Goal: Task Accomplishment & Management: Manage account settings

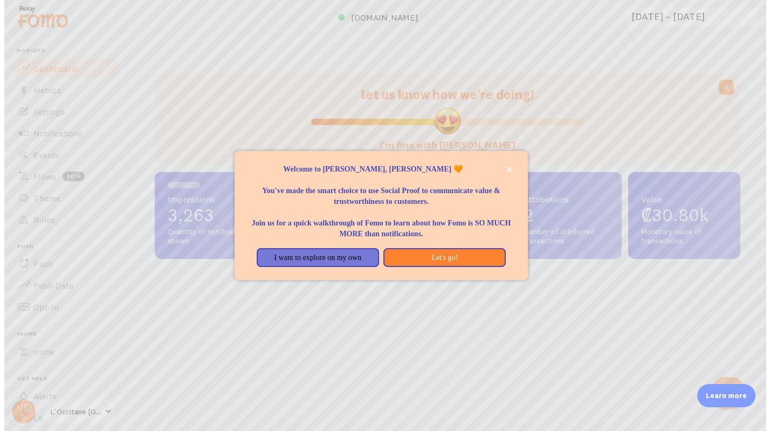
scroll to position [283, 585]
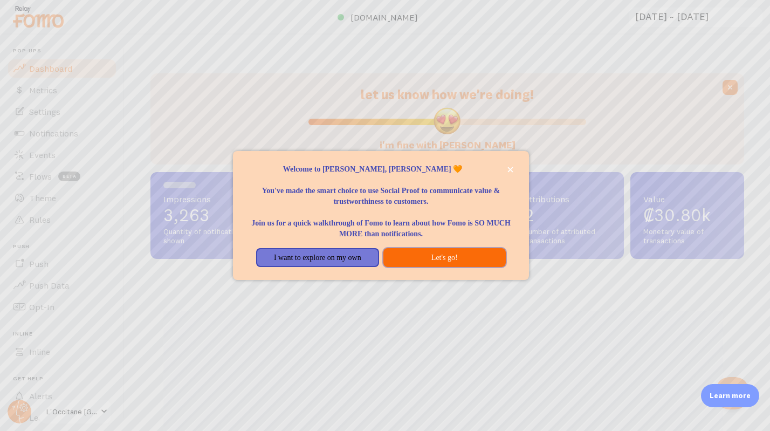
click at [405, 258] on button "Let's go!" at bounding box center [444, 257] width 122 height 19
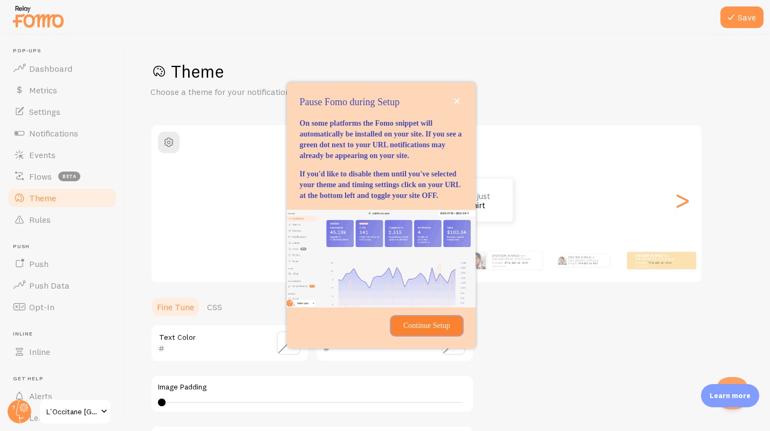
click at [409, 331] on p "Continue Setup" at bounding box center [426, 325] width 58 height 11
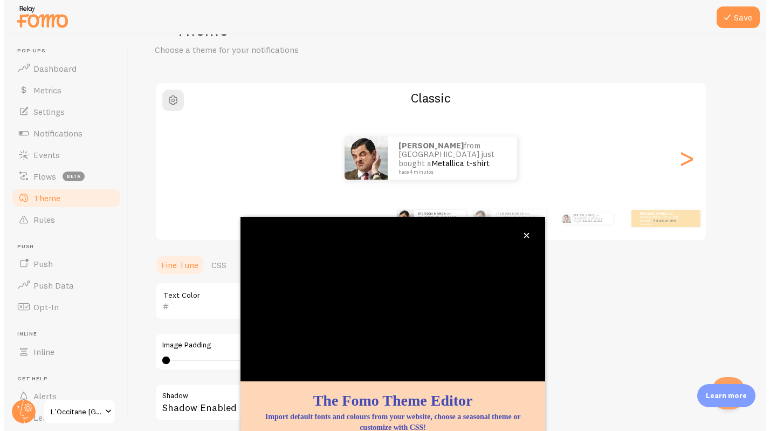
scroll to position [55, 0]
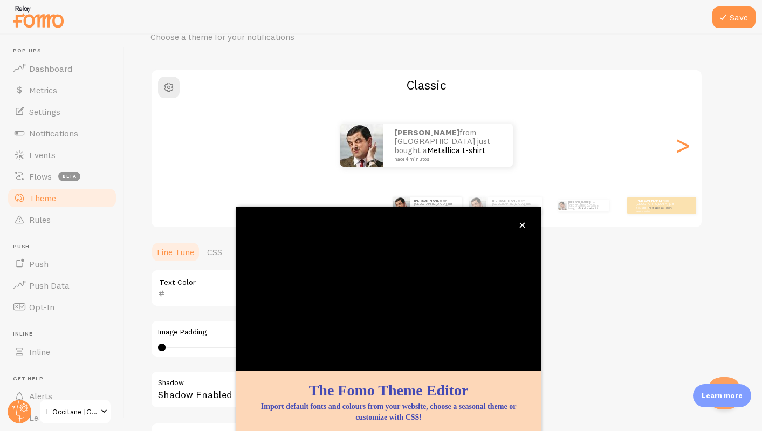
drag, startPoint x: 578, startPoint y: 293, endPoint x: 572, endPoint y: 297, distance: 6.6
click at [577, 294] on div "Theme Choose a theme for your notifications Classic [PERSON_NAME] from [GEOGRAP…" at bounding box center [442, 261] width 585 height 512
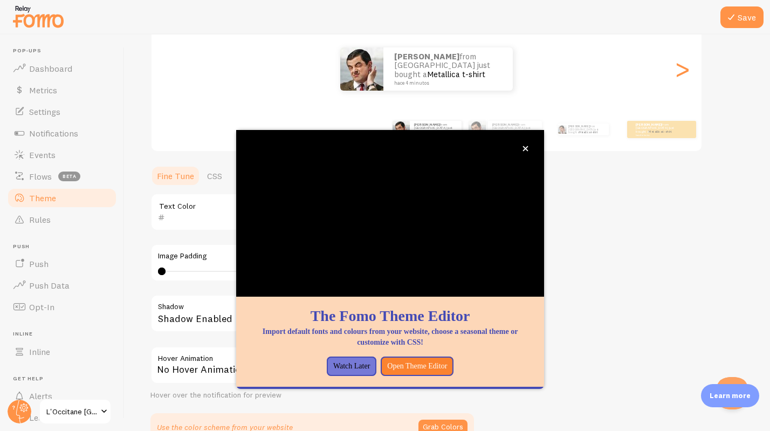
scroll to position [134, 0]
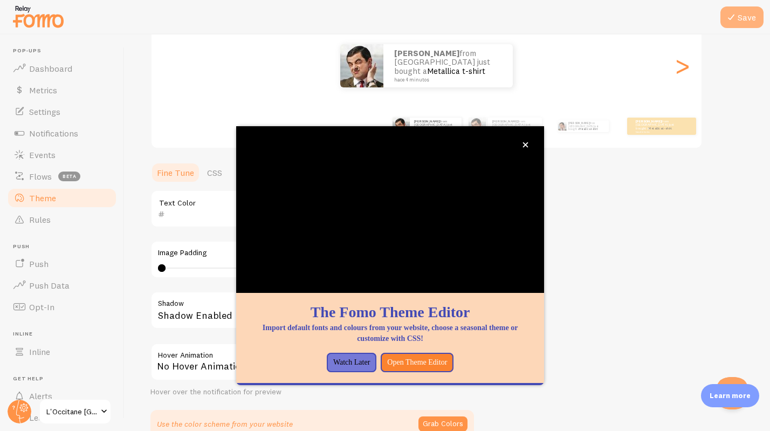
click at [749, 21] on button "Save" at bounding box center [741, 17] width 43 height 22
click at [525, 143] on icon "close," at bounding box center [525, 144] width 5 height 5
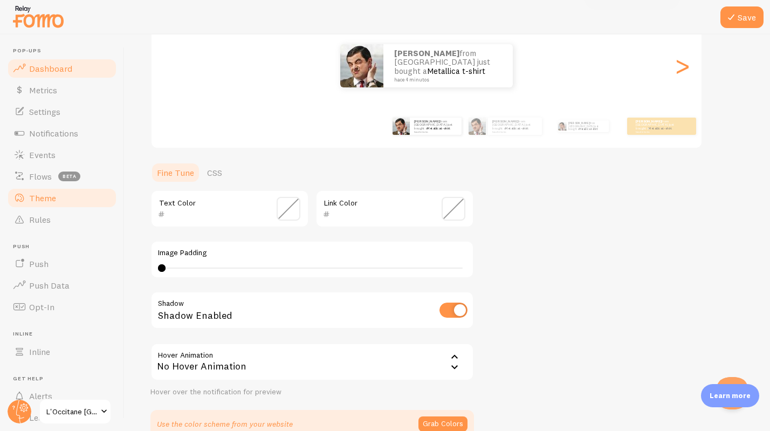
click at [50, 68] on span "Dashboard" at bounding box center [50, 68] width 43 height 11
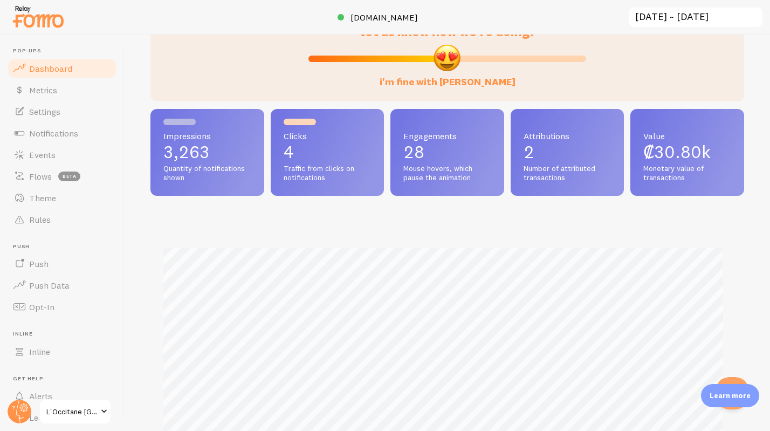
scroll to position [70, 0]
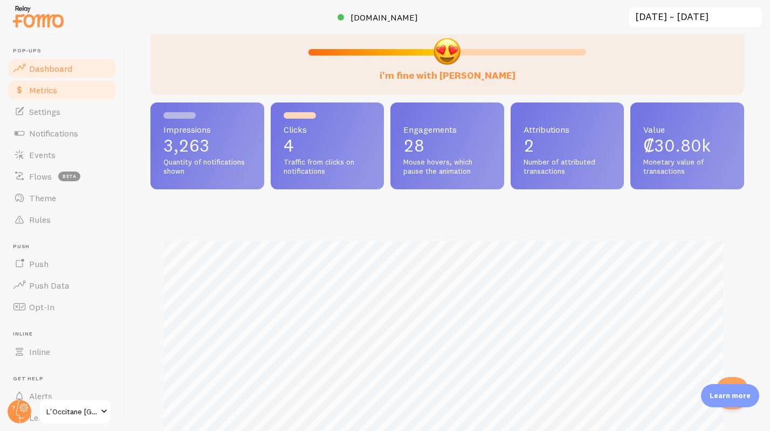
click at [40, 92] on span "Metrics" at bounding box center [43, 90] width 28 height 11
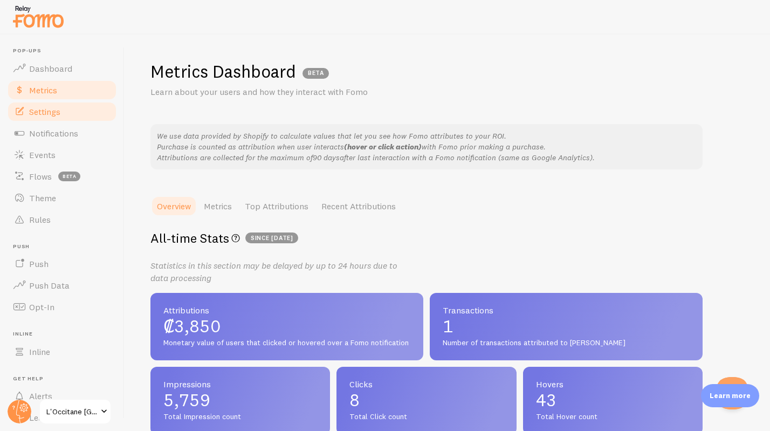
click at [40, 110] on span "Settings" at bounding box center [44, 111] width 31 height 11
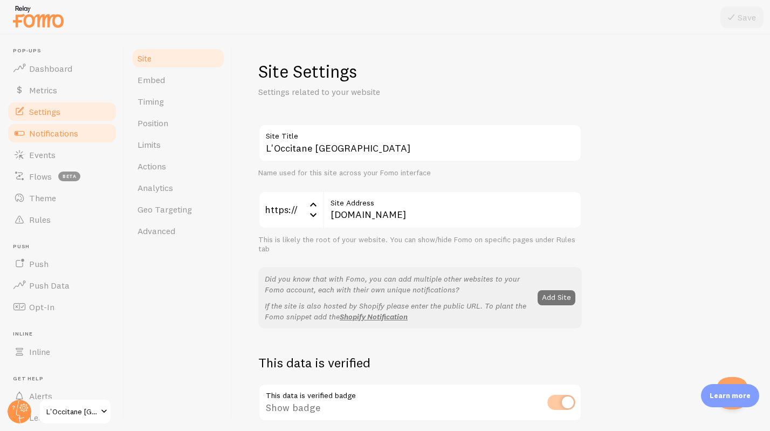
click at [39, 134] on span "Notifications" at bounding box center [53, 133] width 49 height 11
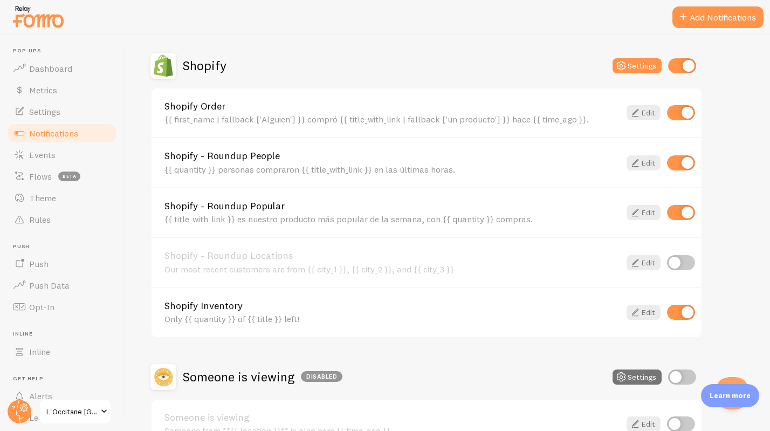
scroll to position [379, 0]
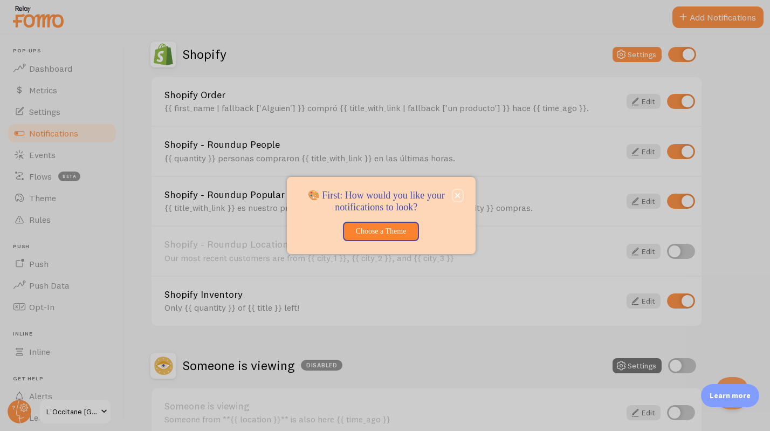
drag, startPoint x: 455, startPoint y: 194, endPoint x: 446, endPoint y: 213, distance: 21.2
click at [455, 194] on icon "close," at bounding box center [457, 195] width 6 height 6
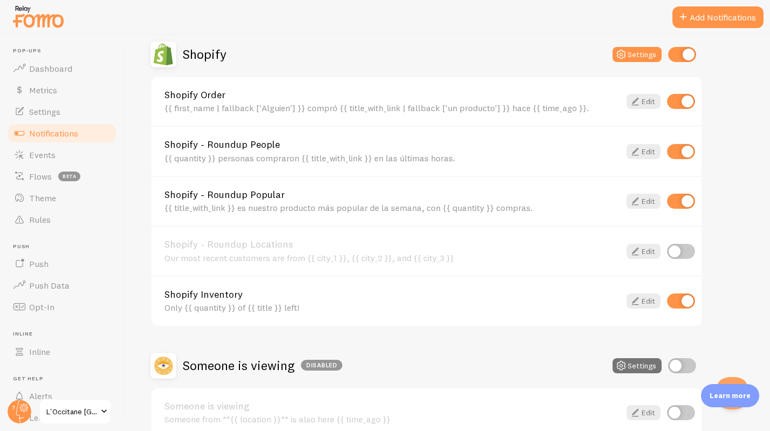
click at [674, 300] on input "checkbox" at bounding box center [681, 300] width 28 height 15
checkbox input "false"
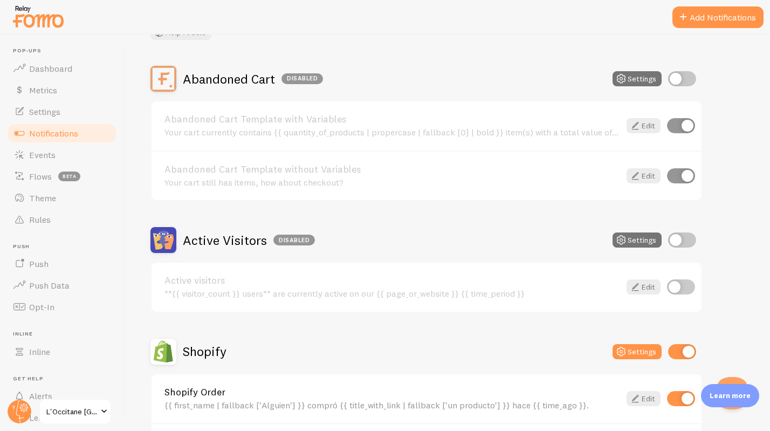
scroll to position [0, 0]
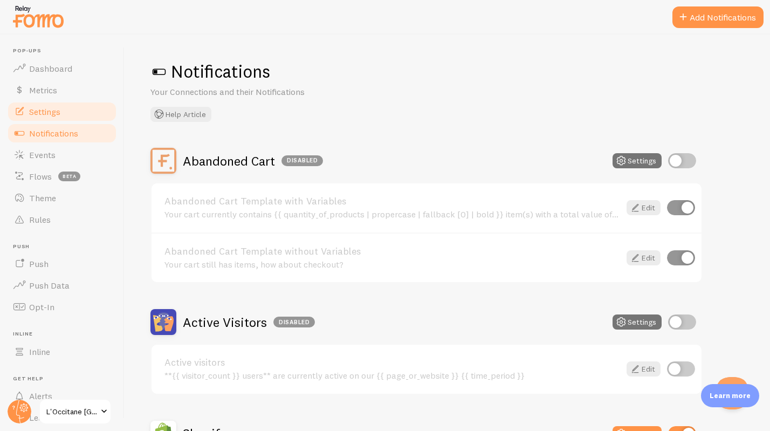
click at [40, 115] on span "Settings" at bounding box center [44, 111] width 31 height 11
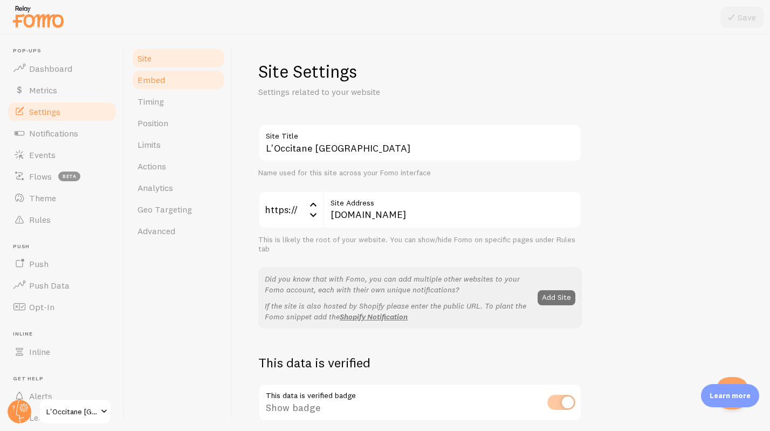
click at [143, 79] on span "Embed" at bounding box center [150, 79] width 27 height 11
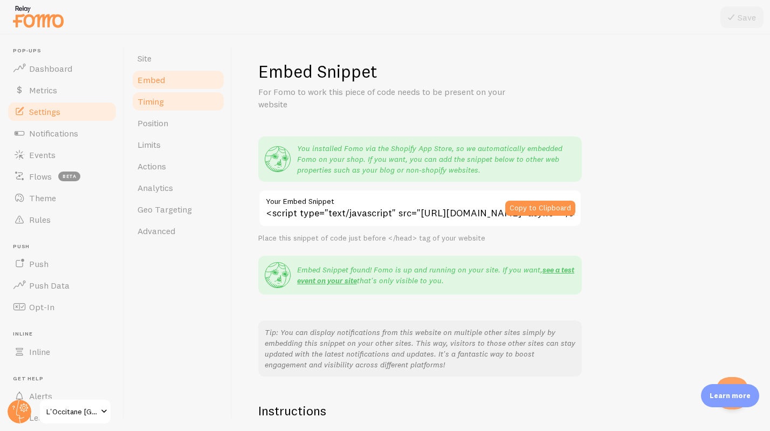
click at [144, 101] on span "Timing" at bounding box center [150, 101] width 26 height 11
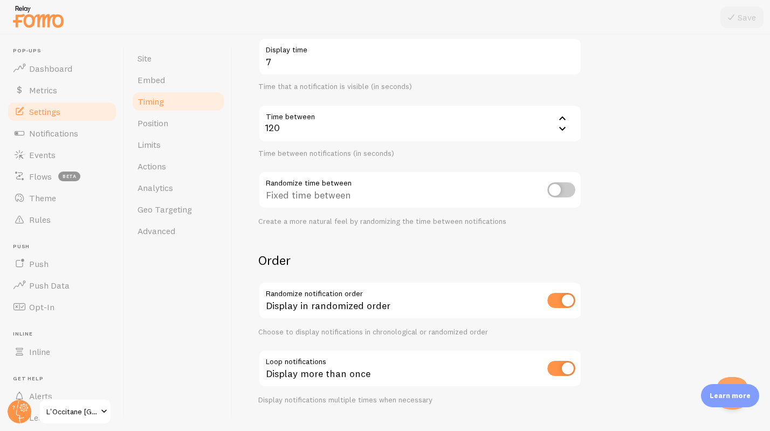
scroll to position [181, 0]
click at [160, 121] on span "Position" at bounding box center [152, 123] width 31 height 11
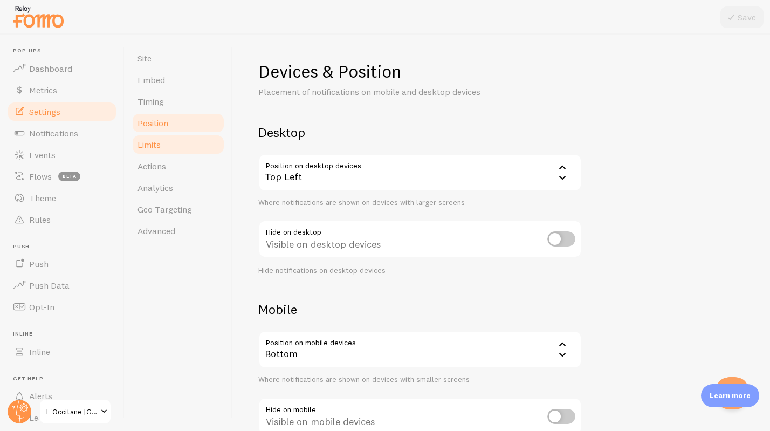
click at [151, 147] on span "Limits" at bounding box center [148, 144] width 23 height 11
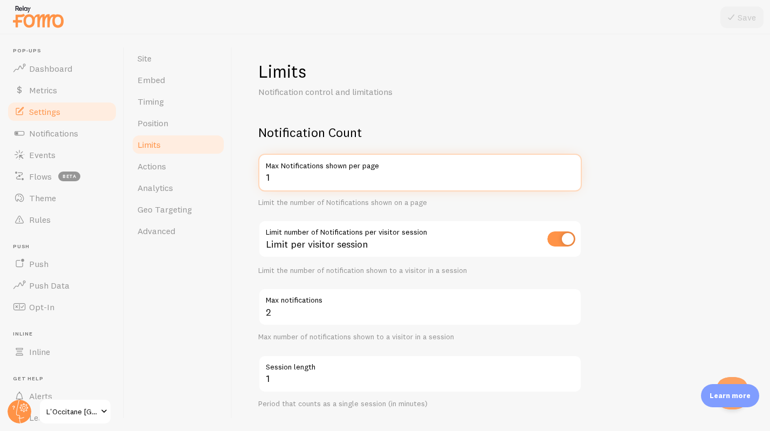
click at [288, 177] on input "1" at bounding box center [419, 173] width 323 height 38
type input "2"
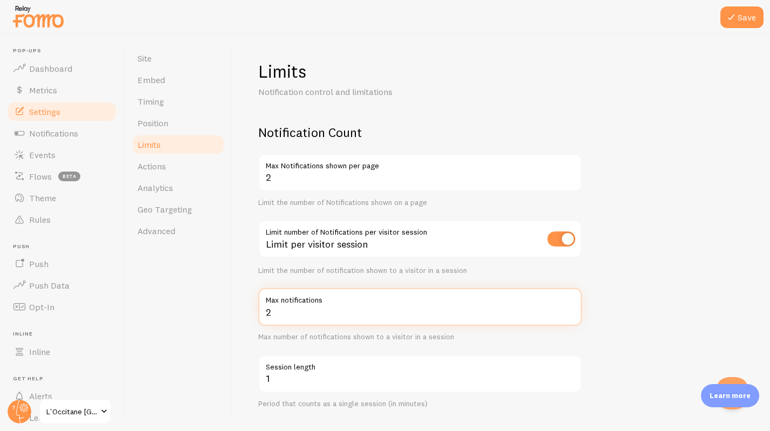
click at [294, 313] on input "2" at bounding box center [419, 307] width 323 height 38
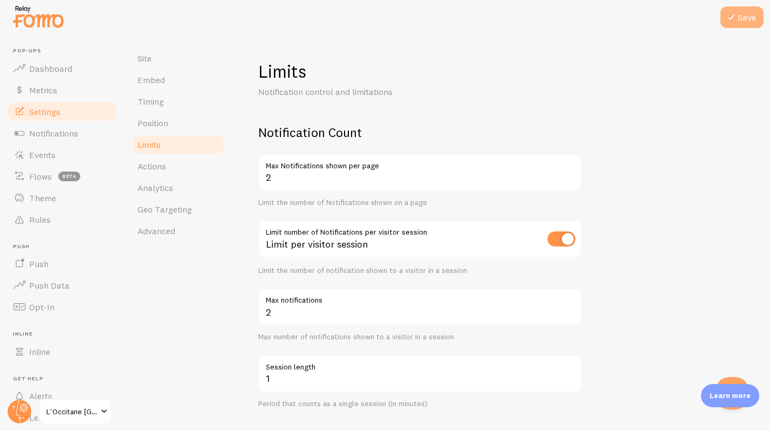
click at [741, 15] on button "Save" at bounding box center [741, 17] width 43 height 22
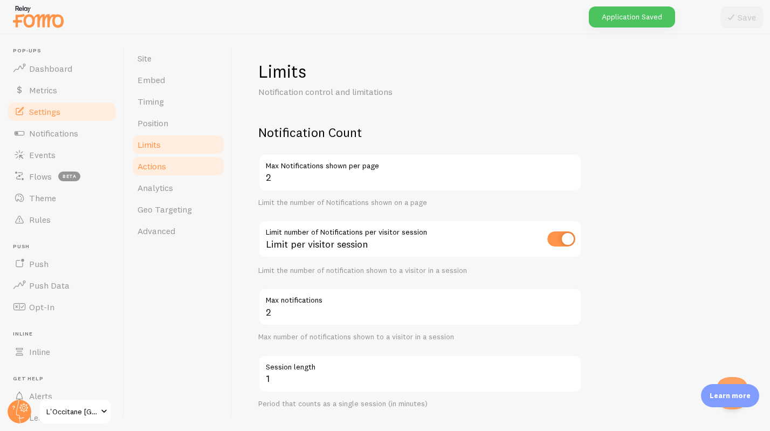
click at [152, 168] on span "Actions" at bounding box center [151, 166] width 29 height 11
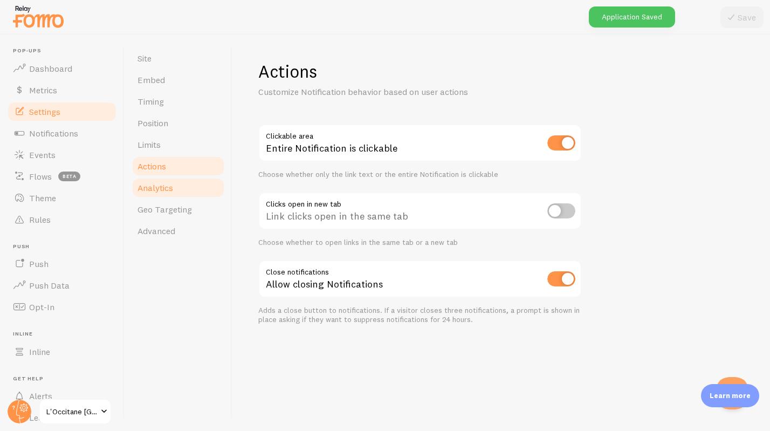
click at [153, 188] on span "Analytics" at bounding box center [155, 187] width 36 height 11
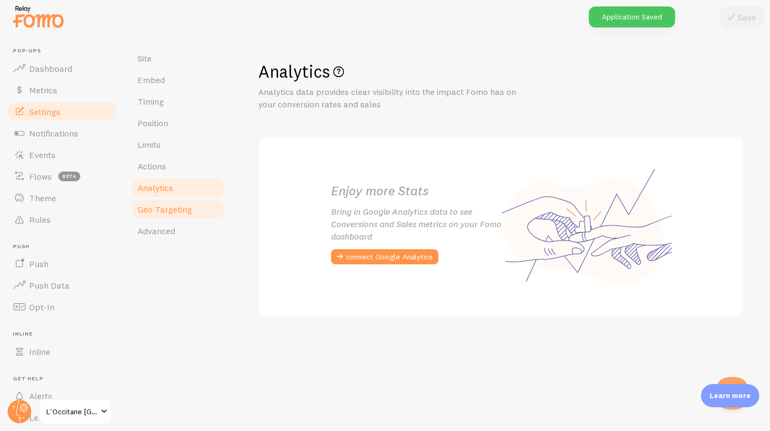
click at [166, 209] on span "Geo Targeting" at bounding box center [164, 209] width 54 height 11
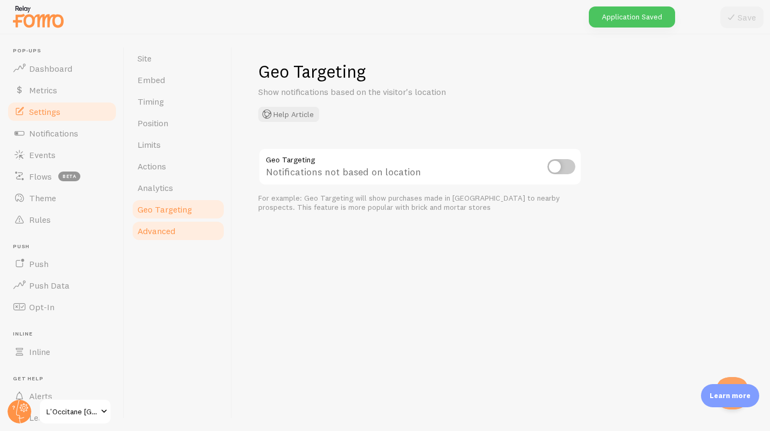
click at [164, 233] on span "Advanced" at bounding box center [156, 230] width 38 height 11
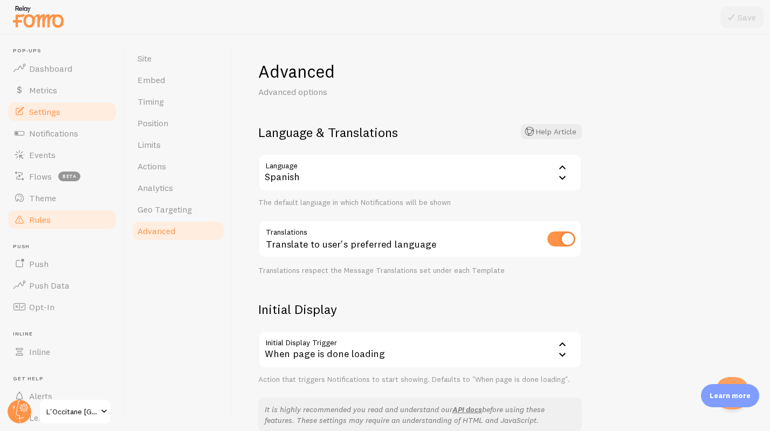
click at [47, 218] on span "Rules" at bounding box center [40, 219] width 22 height 11
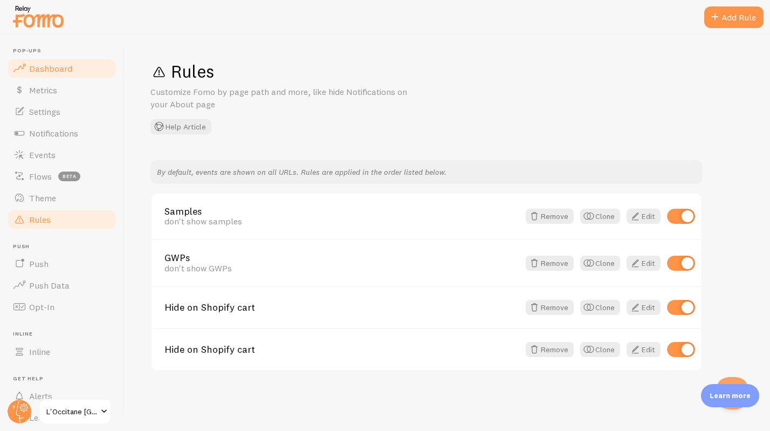
click at [49, 67] on span "Dashboard" at bounding box center [50, 68] width 43 height 11
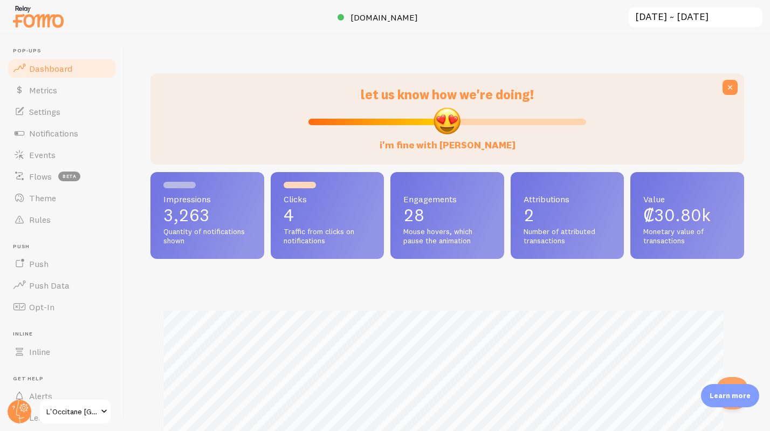
scroll to position [283, 585]
